Goal: Check status: Check status

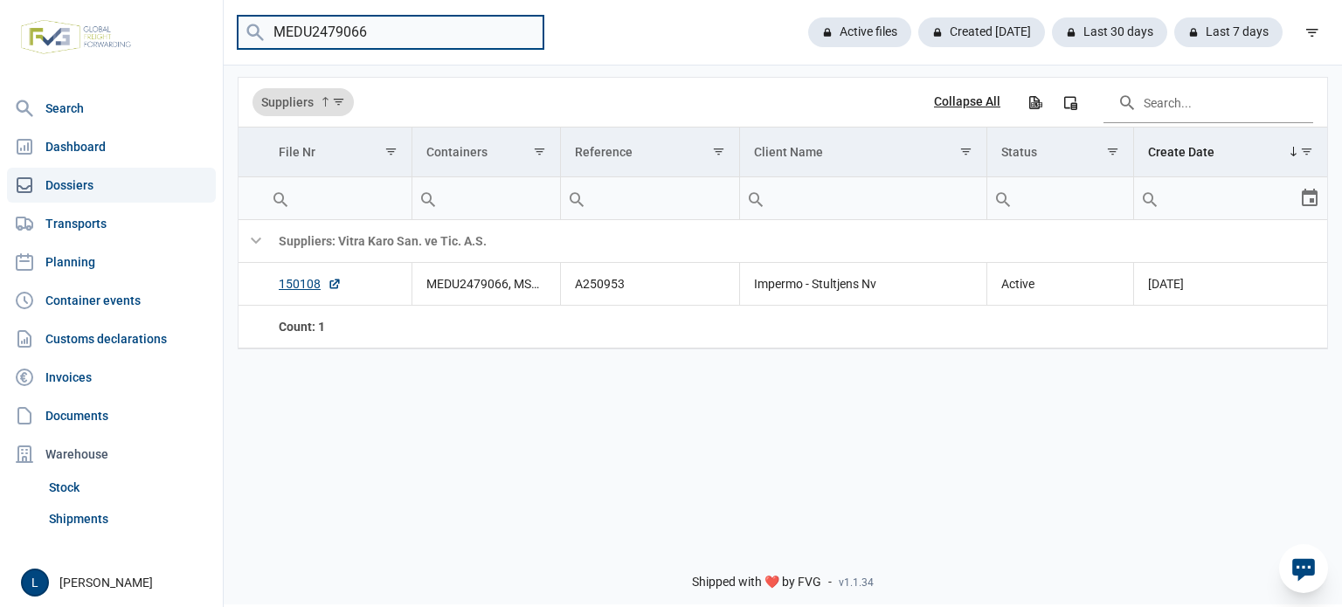
click at [346, 36] on input "MEDU2479066" at bounding box center [391, 33] width 306 height 34
paste input "149552"
type input "149552"
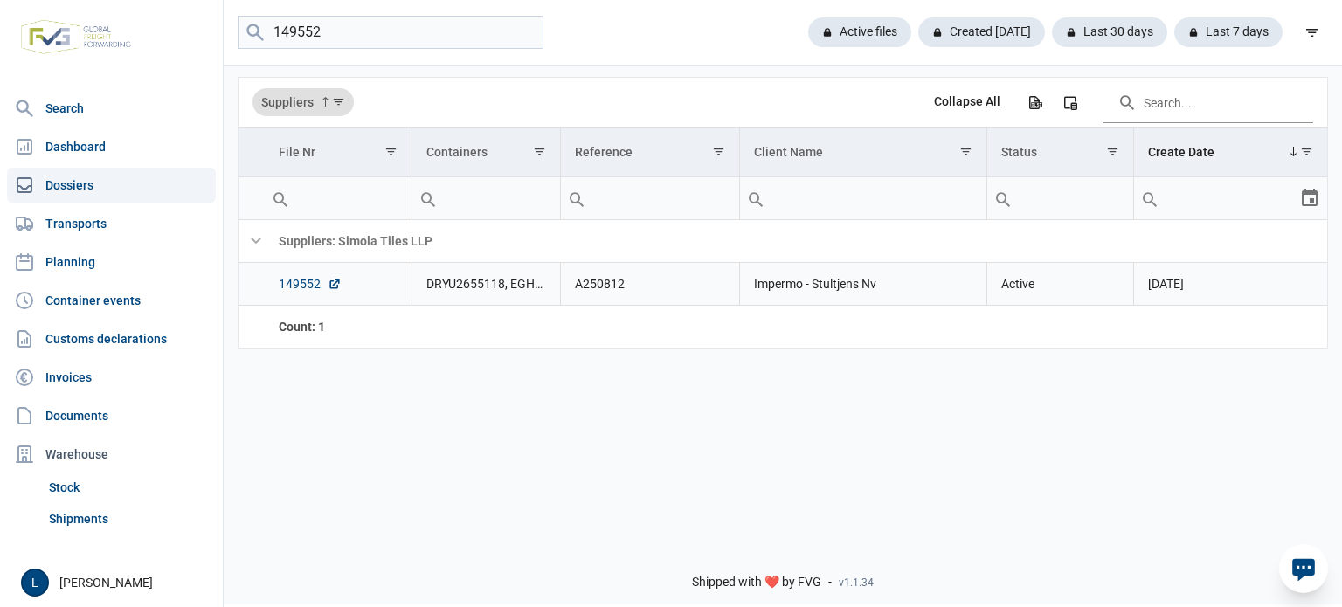
click at [308, 288] on link "149552" at bounding box center [310, 283] width 63 height 17
click at [319, 280] on link "149552" at bounding box center [310, 283] width 63 height 17
click at [304, 285] on link "149552" at bounding box center [310, 283] width 63 height 17
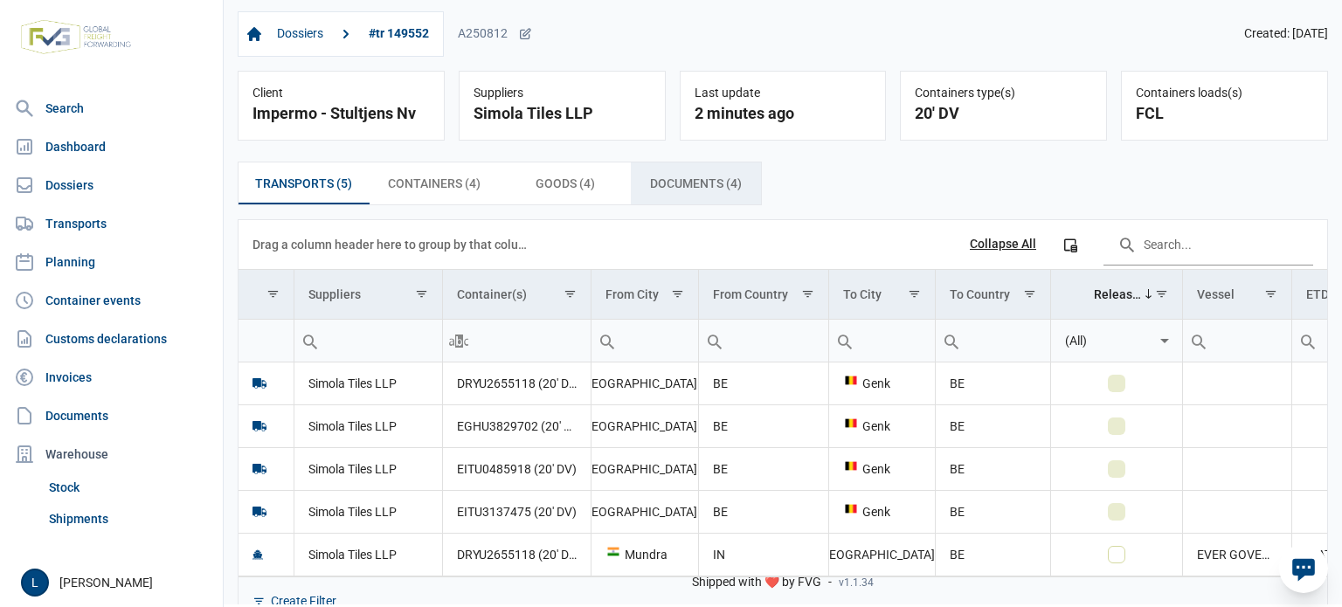
click at [712, 191] on span "Documents (4) Documents (4)" at bounding box center [696, 183] width 92 height 21
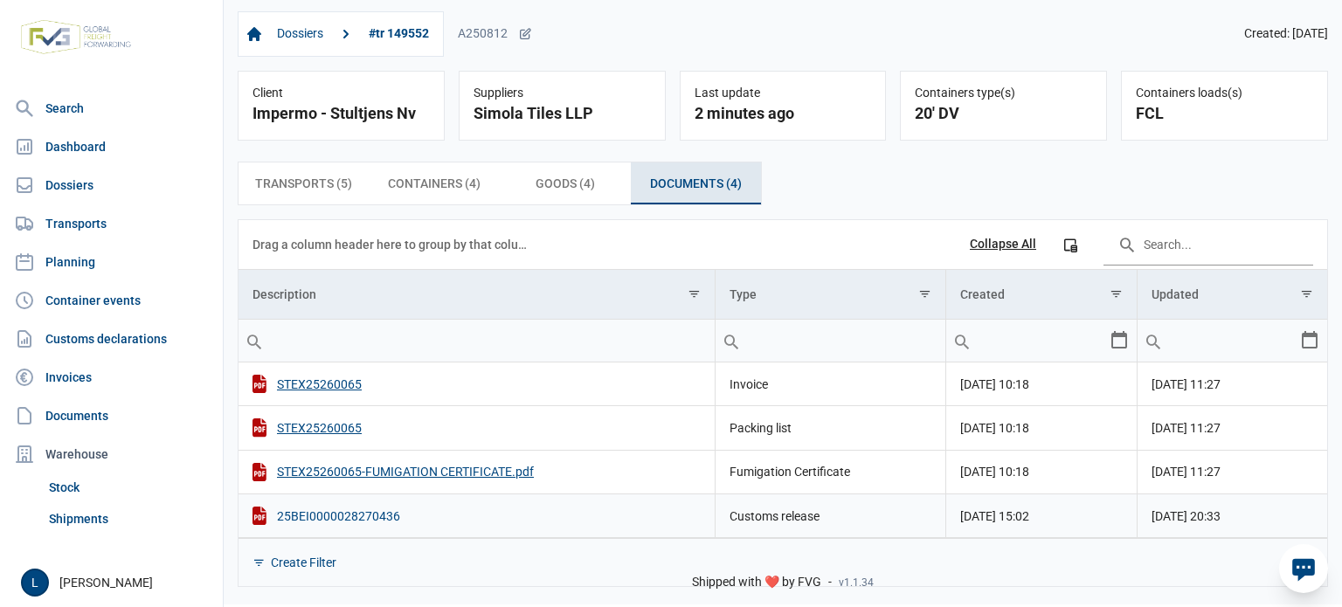
click at [369, 516] on div "25BEI0000028270436" at bounding box center [477, 516] width 448 height 18
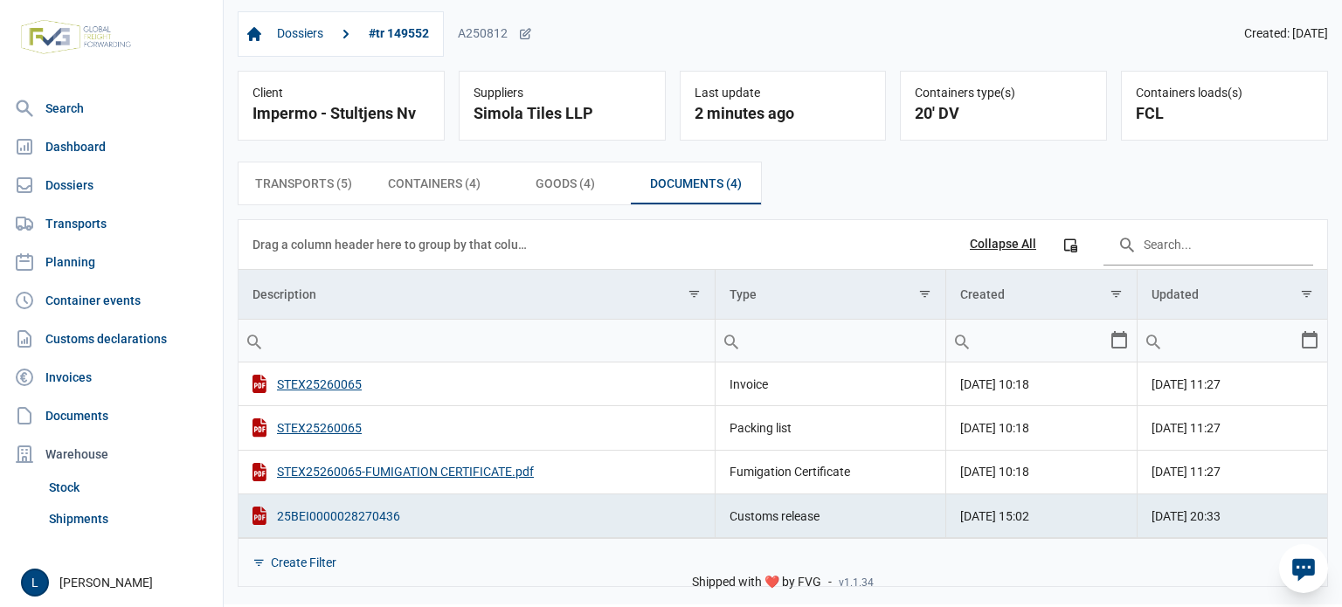
click at [346, 517] on div "25BEI0000028270436" at bounding box center [477, 516] width 448 height 18
drag, startPoint x: 371, startPoint y: 390, endPoint x: 280, endPoint y: 393, distance: 91.8
click at [280, 393] on div "STEX25260065" at bounding box center [477, 384] width 448 height 18
